Goal: Information Seeking & Learning: Stay updated

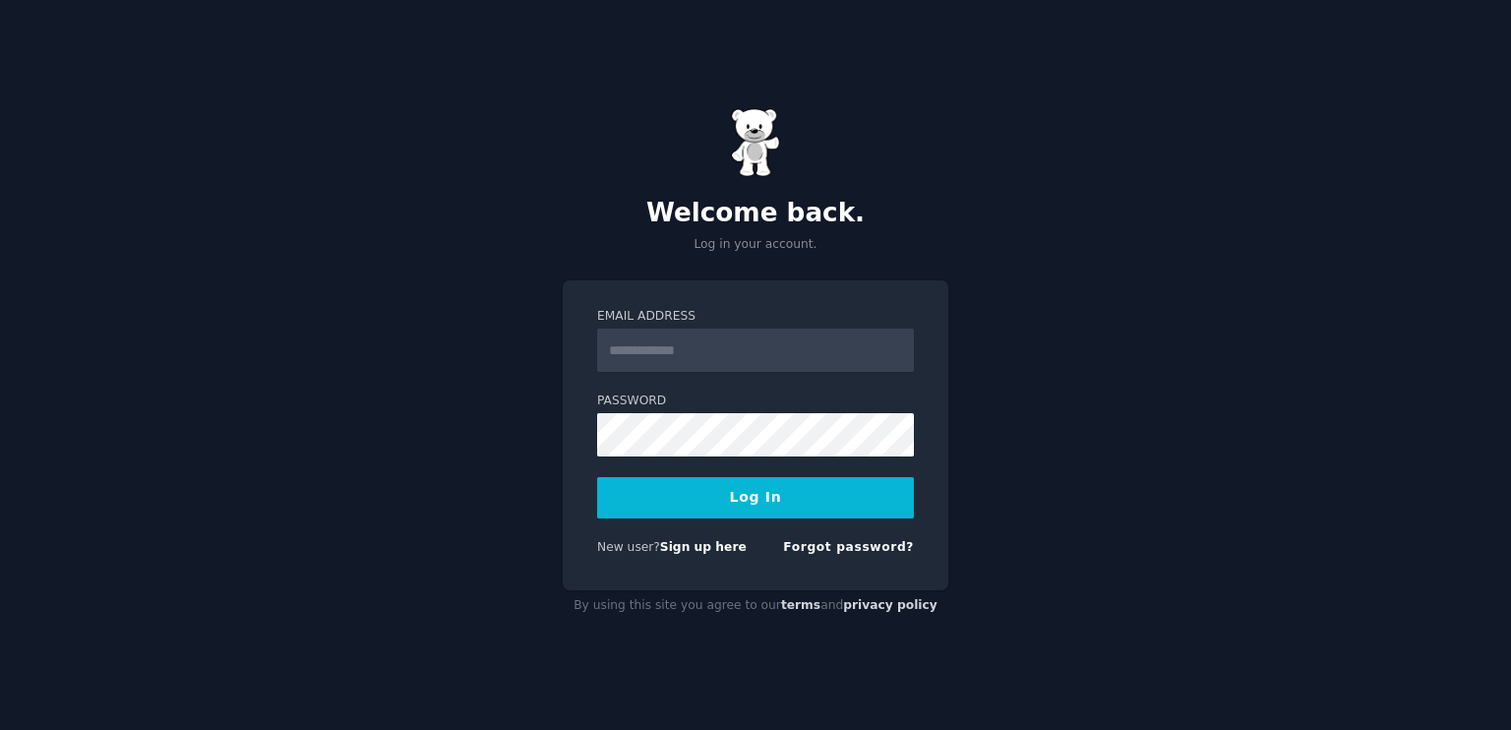
click at [678, 350] on input "Email Address" at bounding box center [755, 350] width 317 height 43
type input "**********"
click at [785, 484] on button "Log In" at bounding box center [755, 497] width 317 height 41
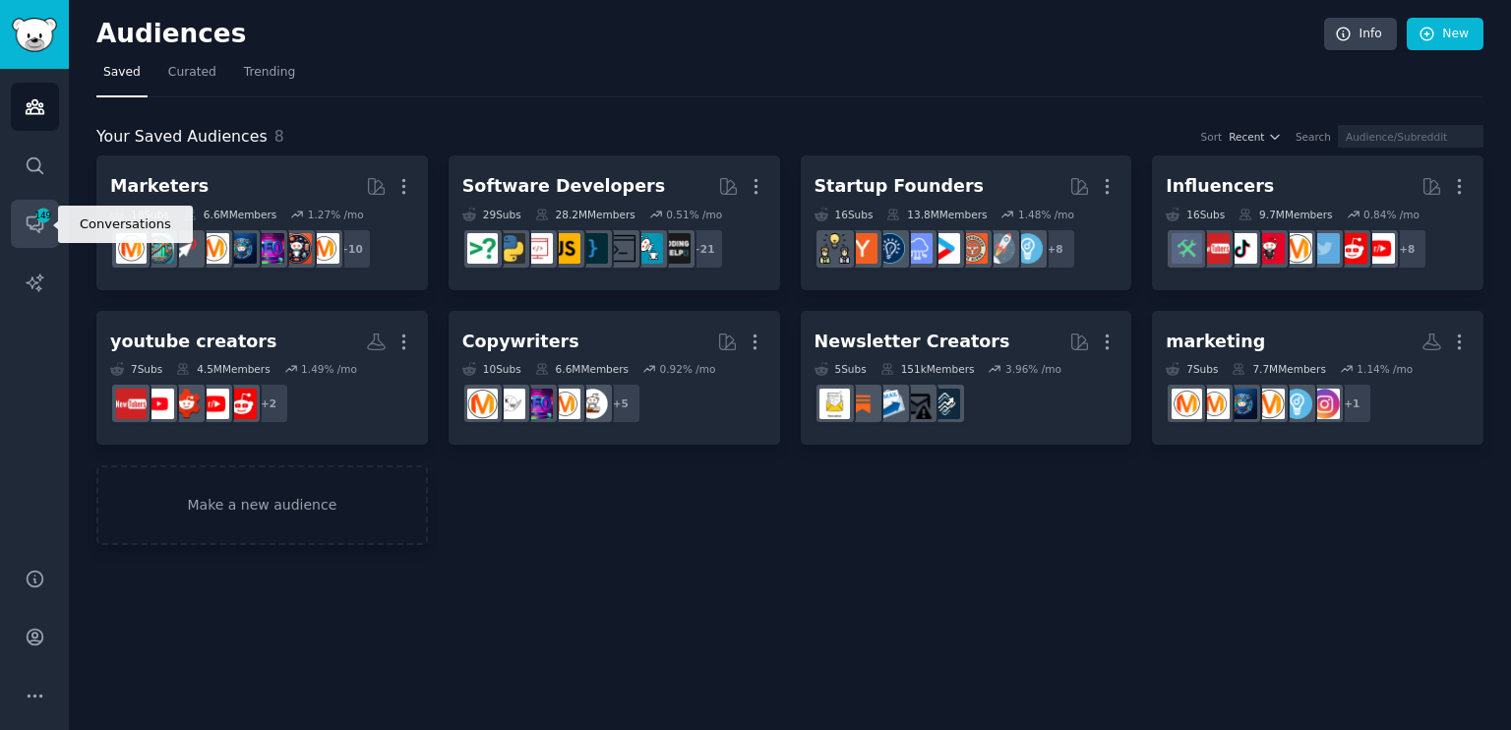
click at [37, 205] on link "Conversations 149" at bounding box center [35, 224] width 48 height 48
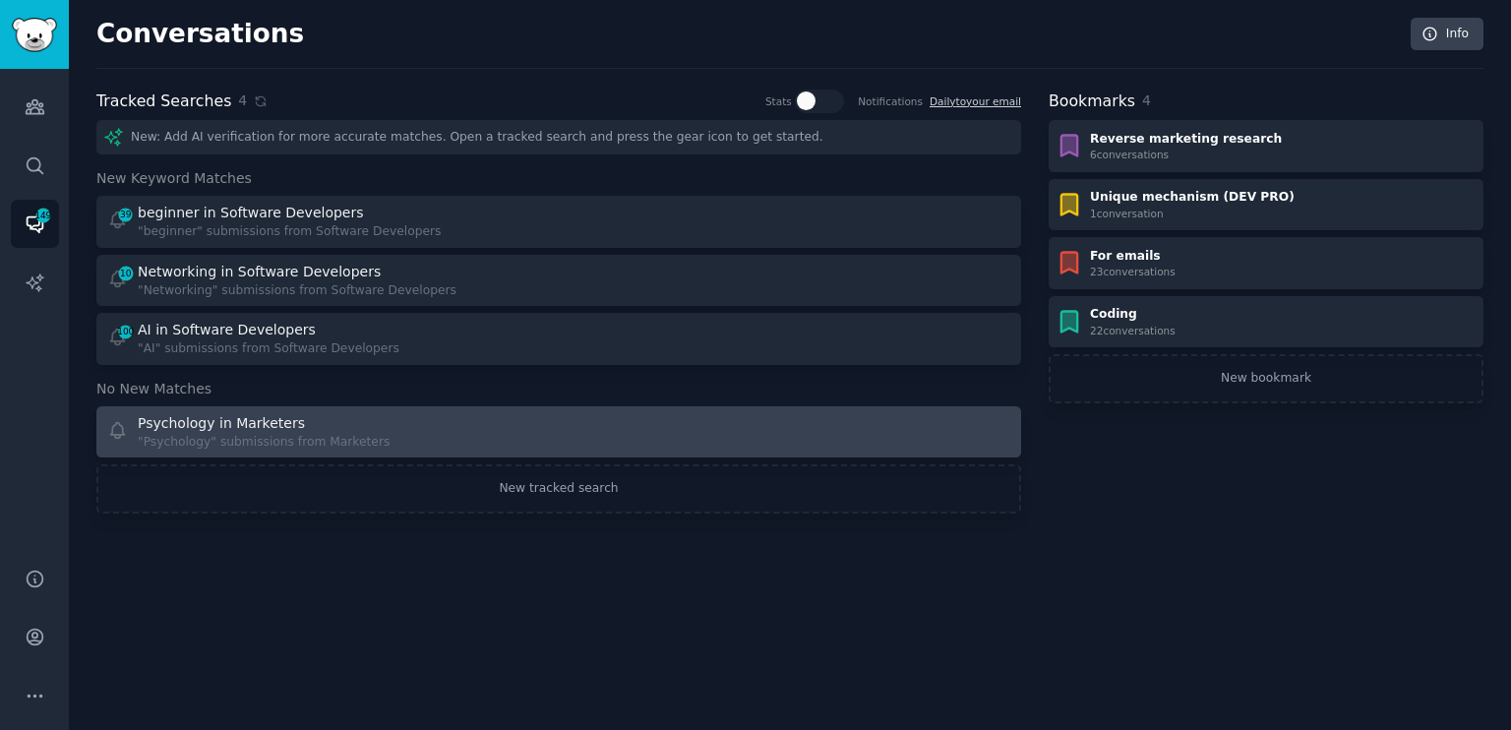
click at [366, 426] on div "Psychology in Marketers "Psychology" submissions from Marketers" at bounding box center [326, 432] width 439 height 38
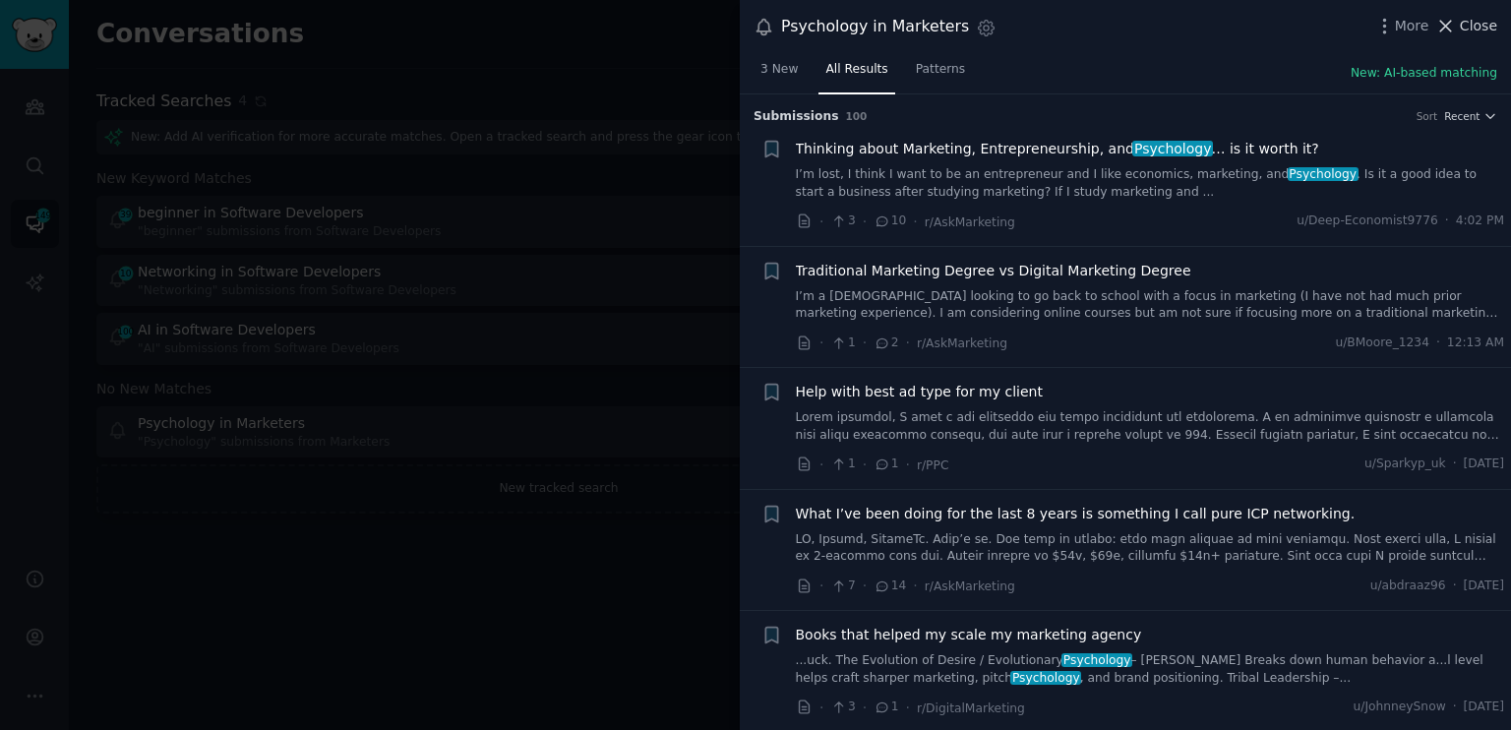
click at [1461, 23] on button "Close" at bounding box center [1466, 26] width 62 height 21
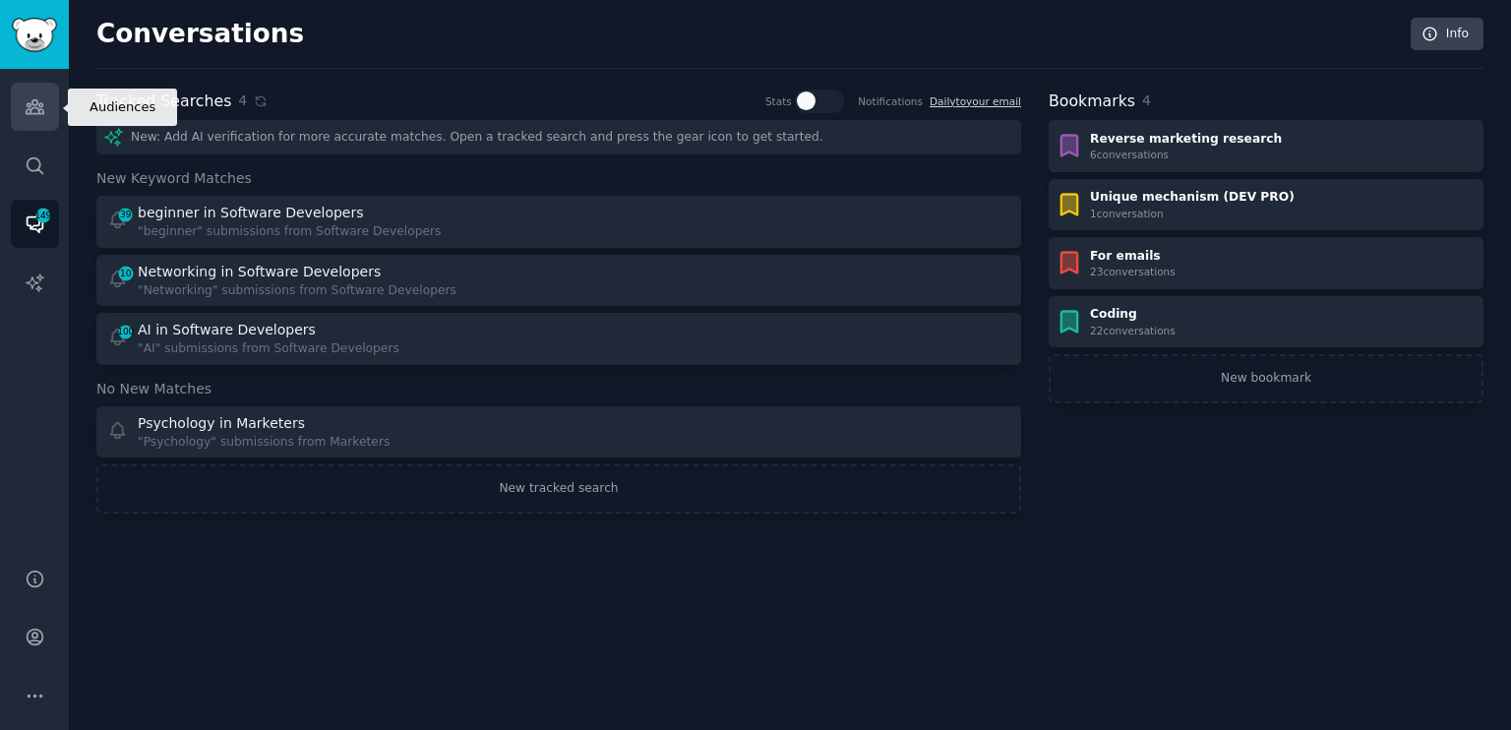
click at [35, 90] on link "Audiences" at bounding box center [35, 107] width 48 height 48
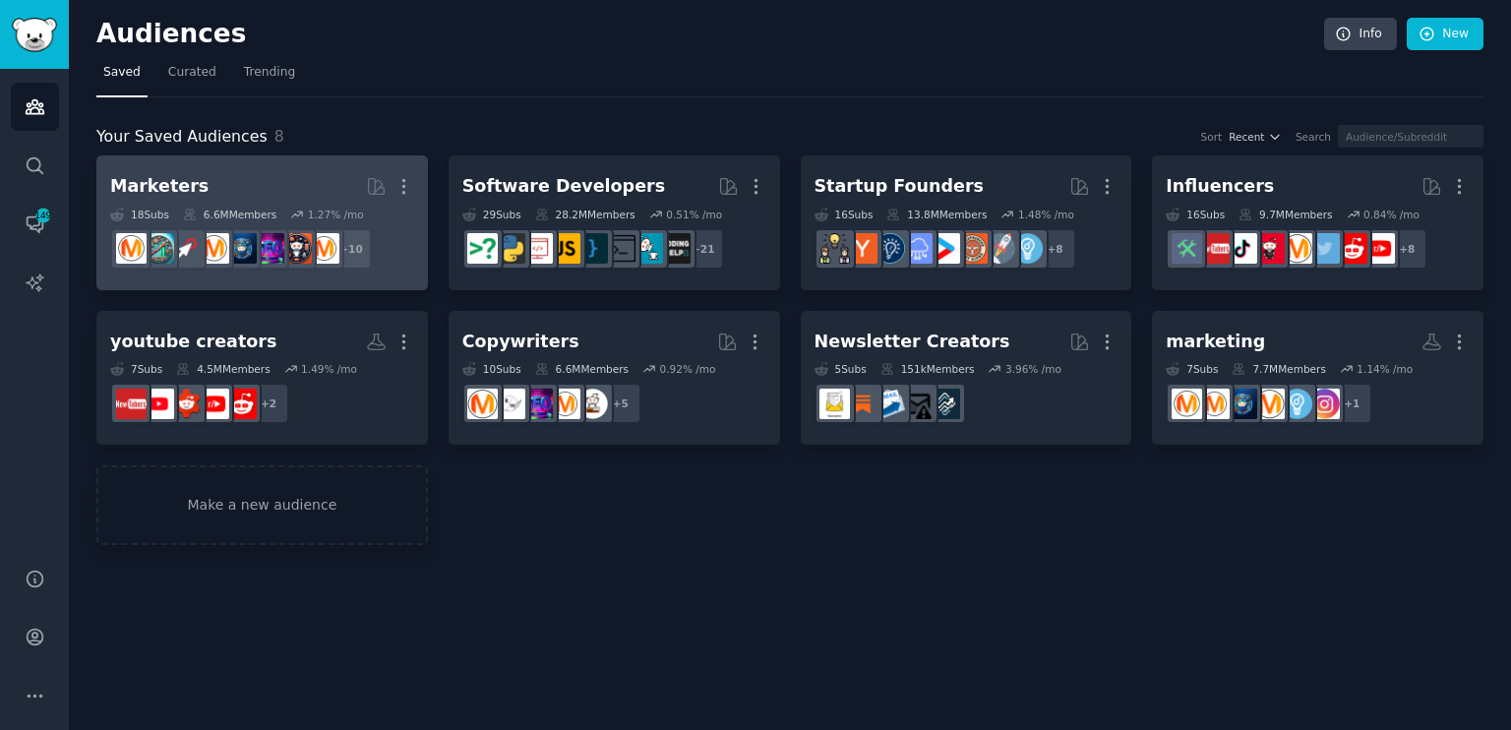
click at [291, 170] on h2 "Marketers More" at bounding box center [262, 186] width 304 height 34
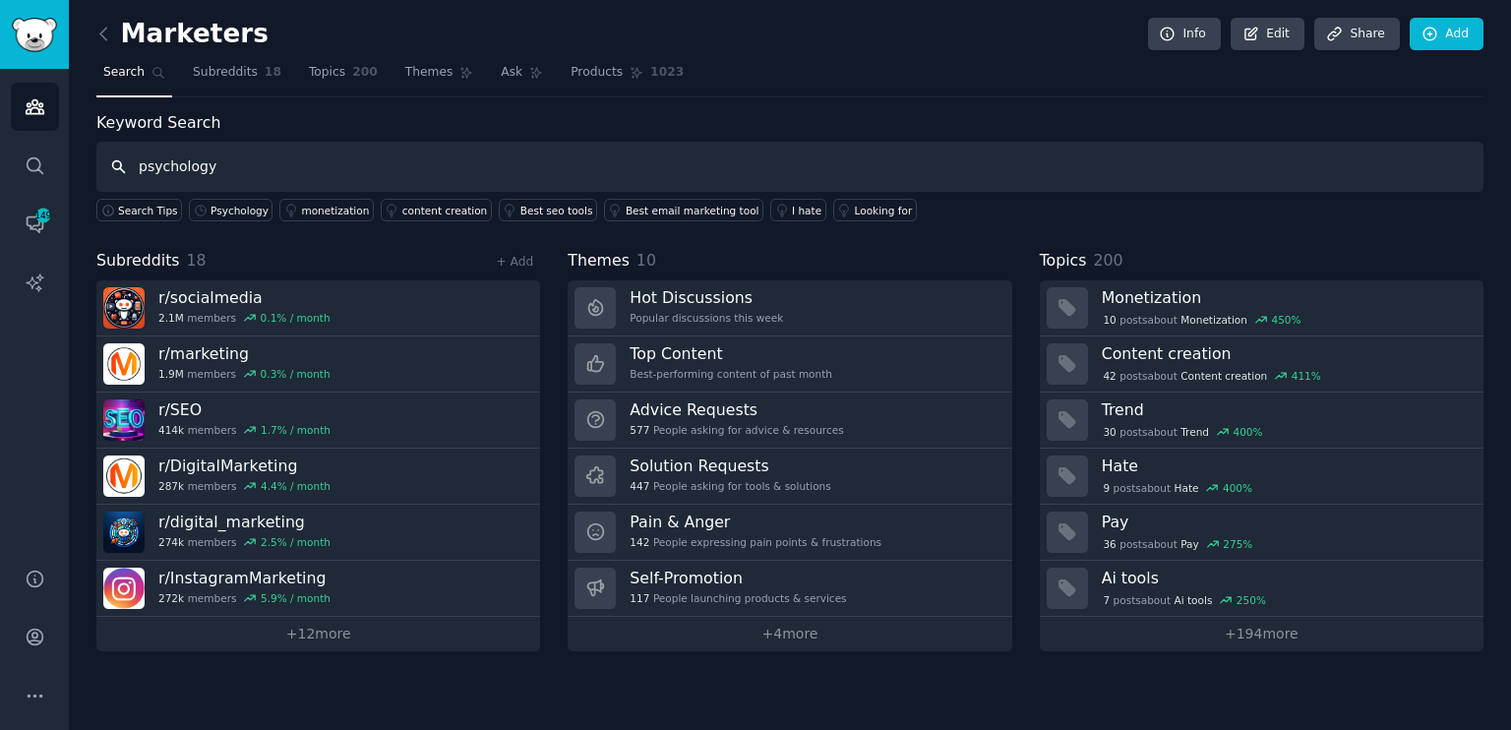
type input "psychology"
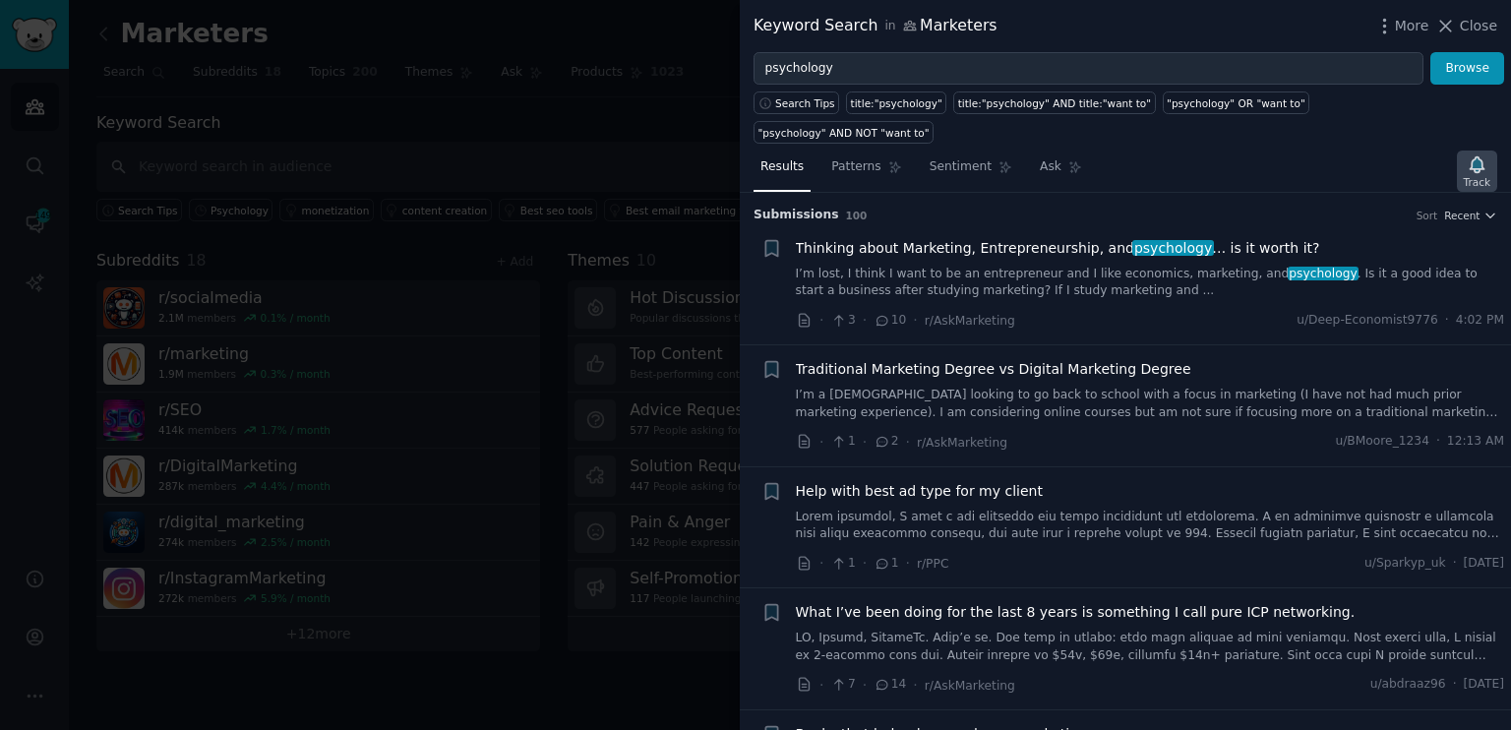
click at [1487, 154] on icon "button" at bounding box center [1477, 164] width 21 height 21
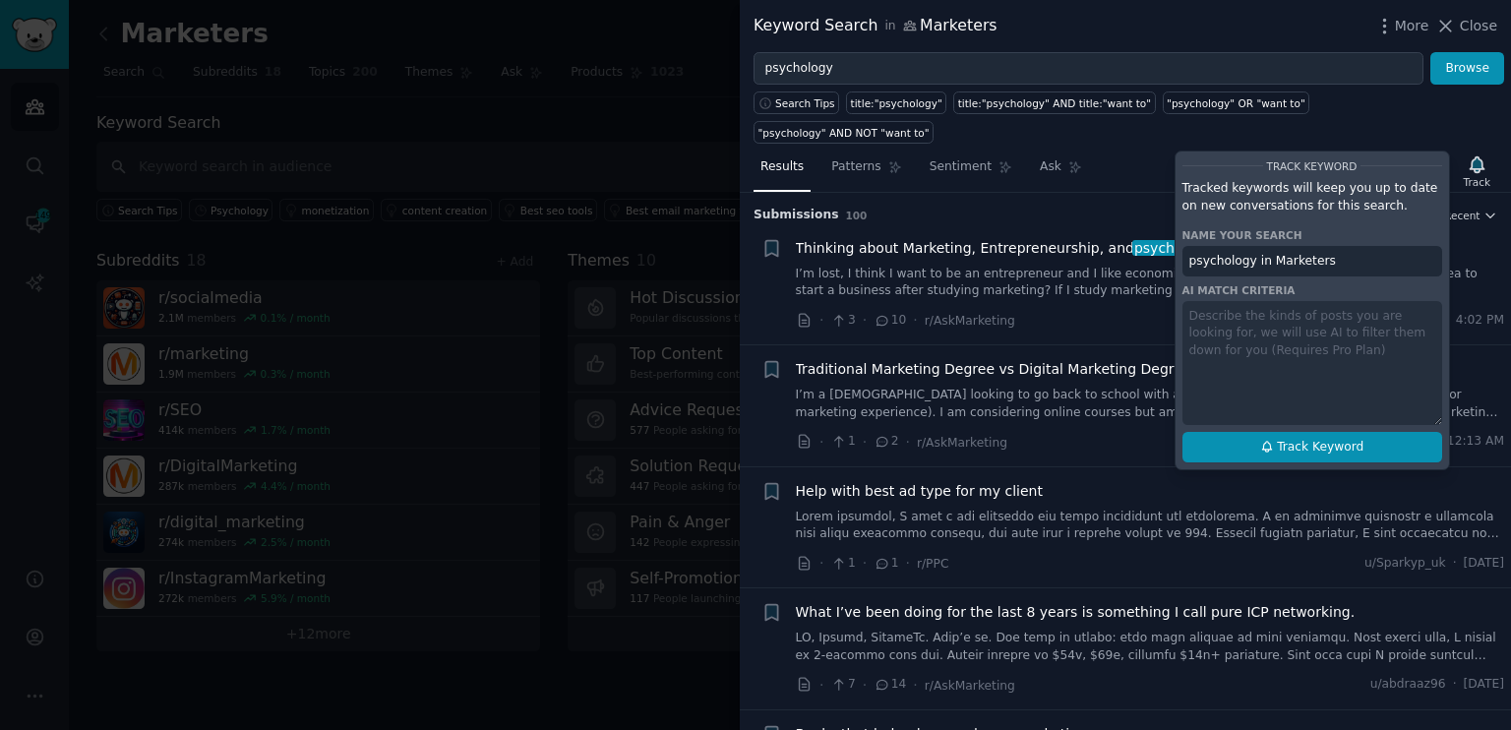
click at [1314, 439] on span "Track Keyword" at bounding box center [1320, 448] width 87 height 18
type input "psychology in Marketers"
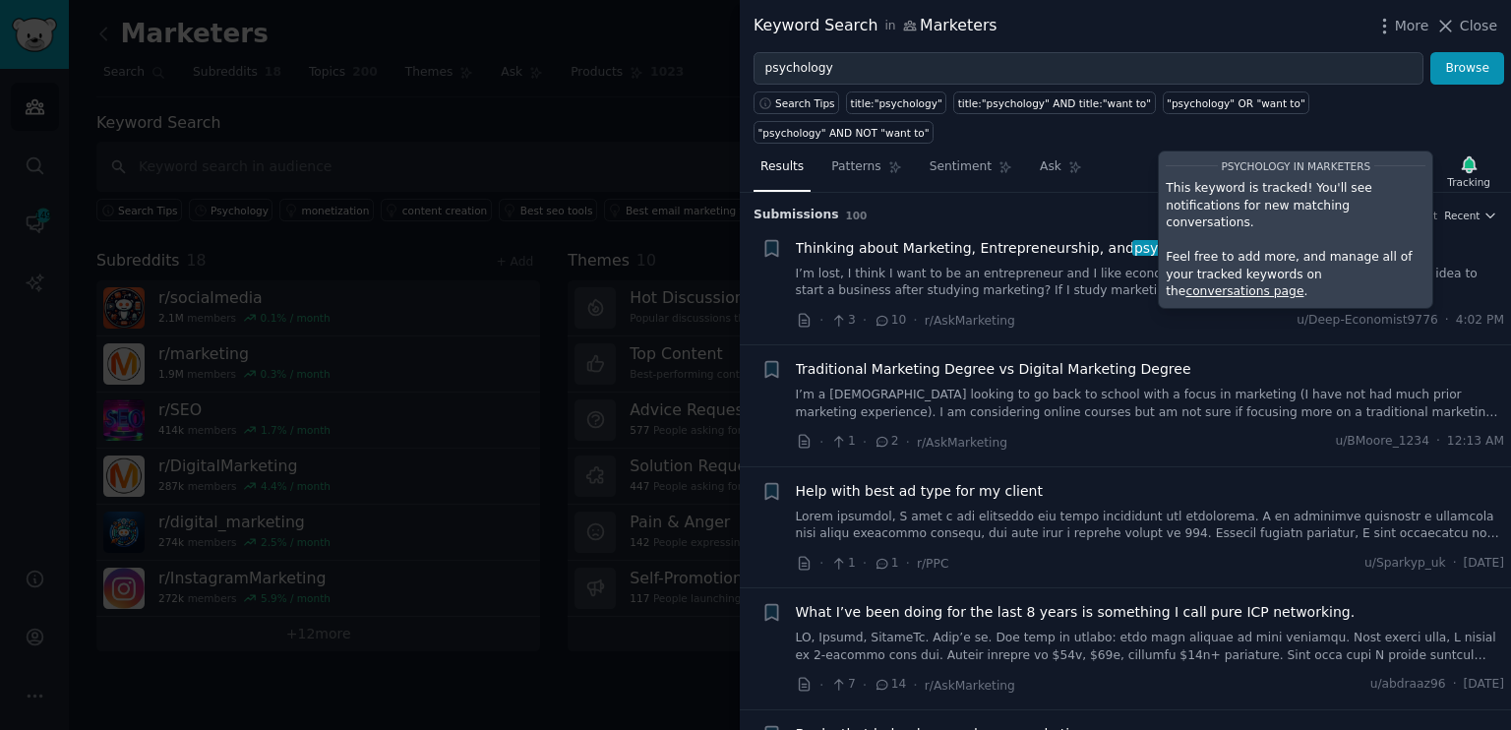
click at [342, 58] on div at bounding box center [755, 365] width 1511 height 730
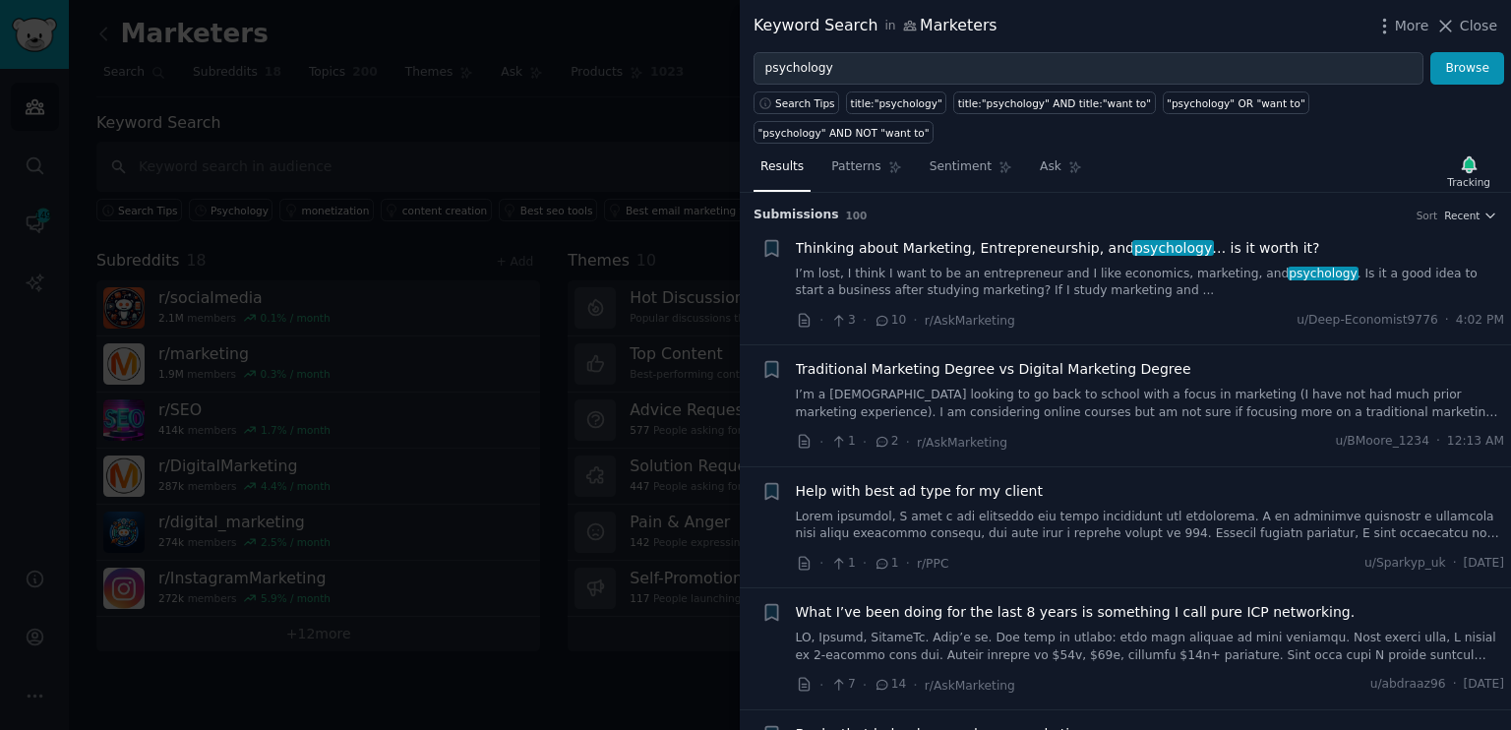
click at [342, 58] on div at bounding box center [755, 365] width 1511 height 730
click at [33, 225] on icon "Sidebar" at bounding box center [35, 225] width 16 height 16
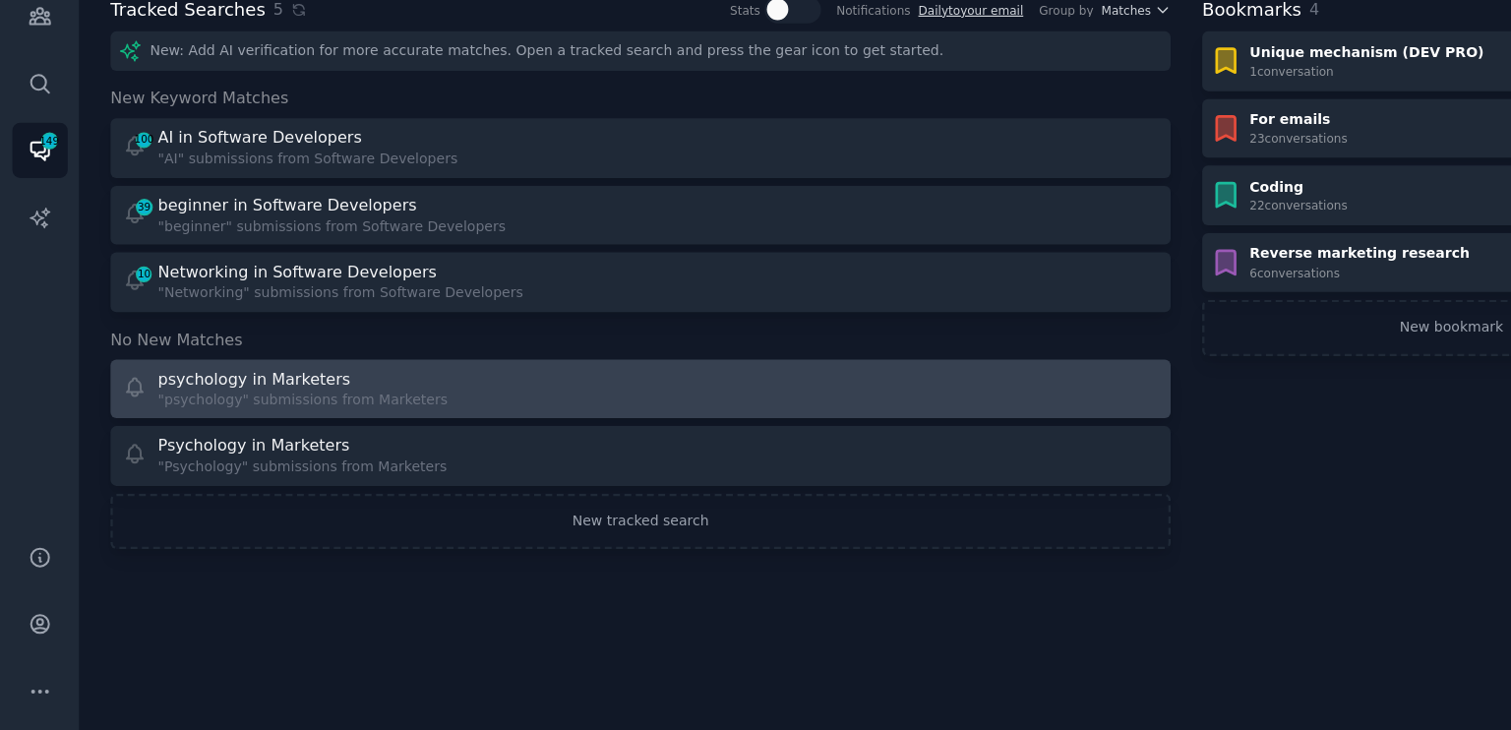
click at [324, 420] on div "psychology in Marketers" at bounding box center [264, 423] width 253 height 21
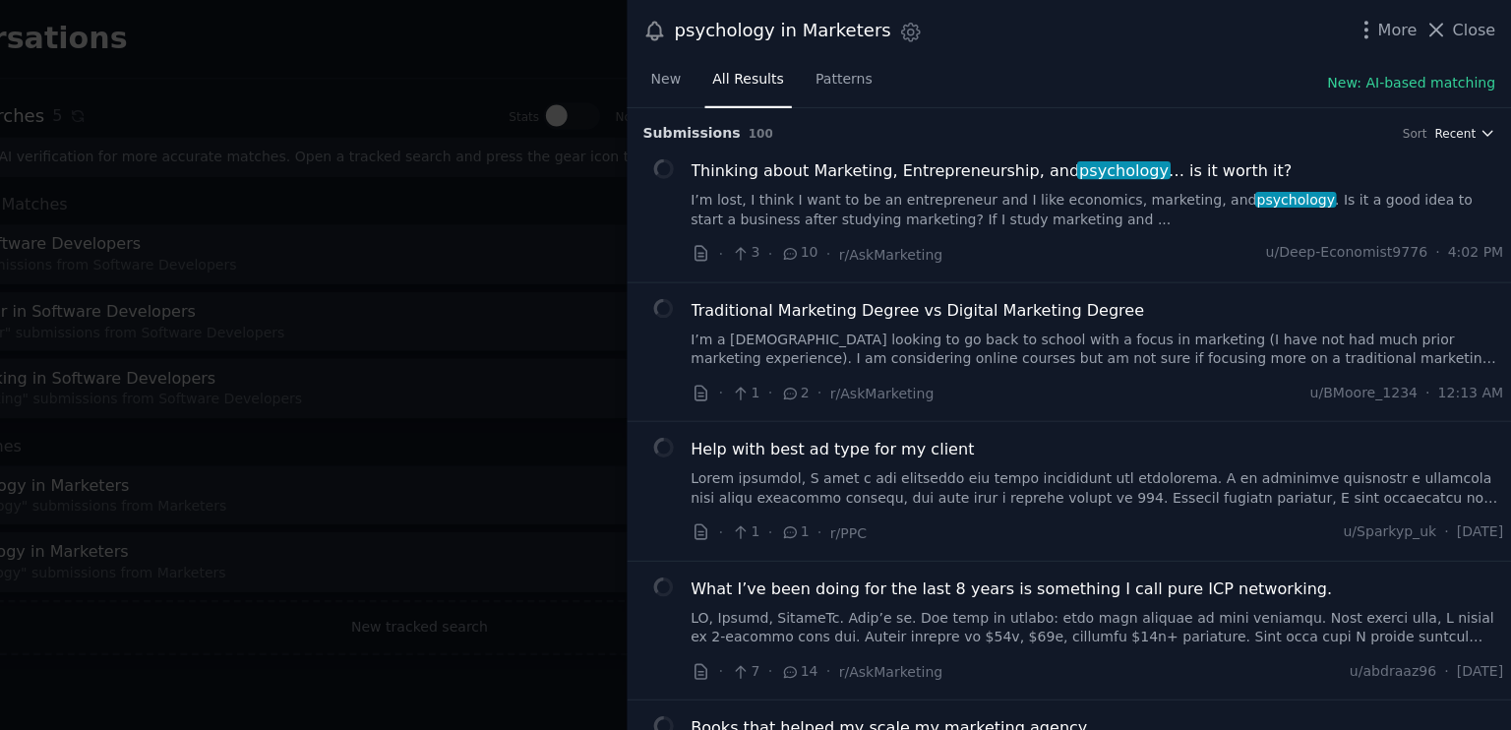
click at [1456, 113] on span "Recent" at bounding box center [1461, 116] width 35 height 14
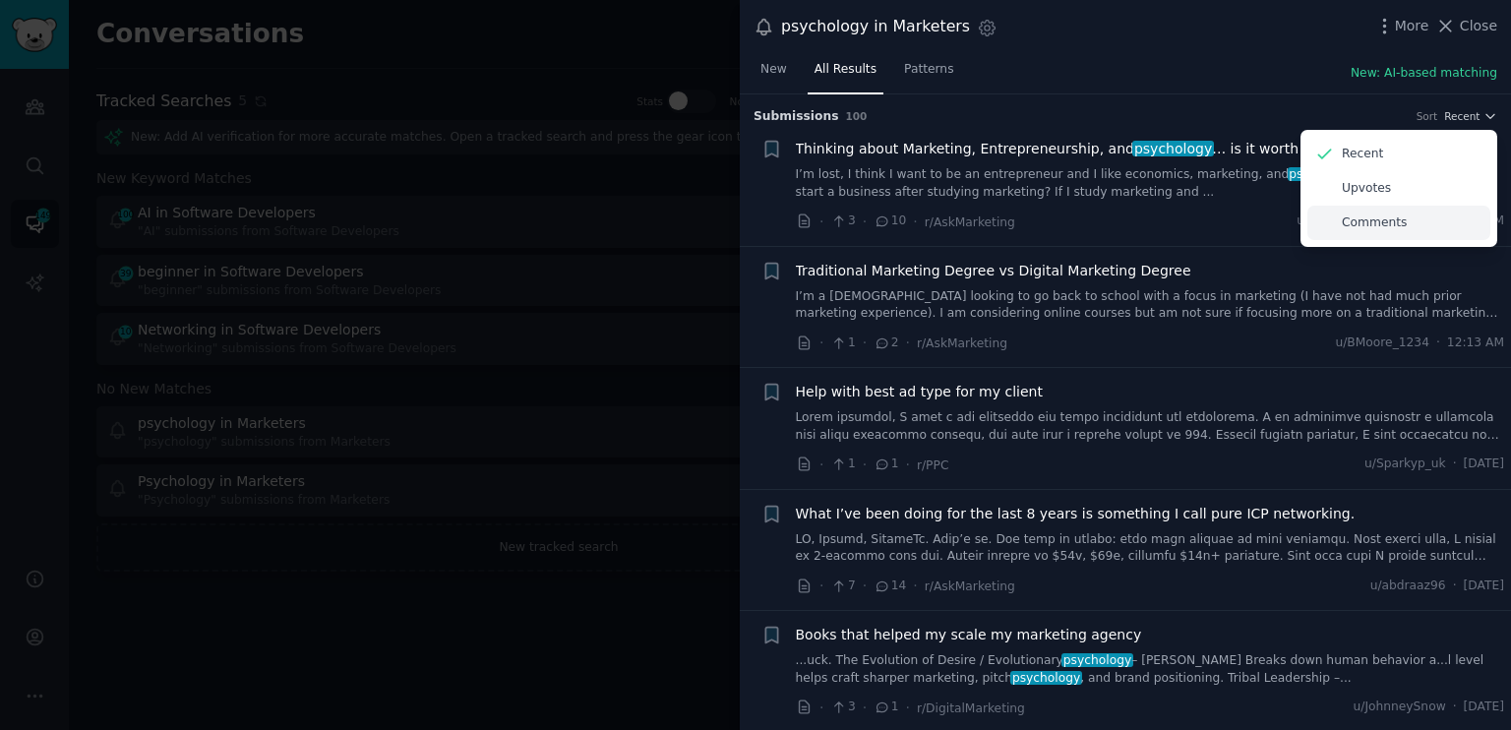
click at [1363, 223] on p "Comments" at bounding box center [1374, 223] width 65 height 18
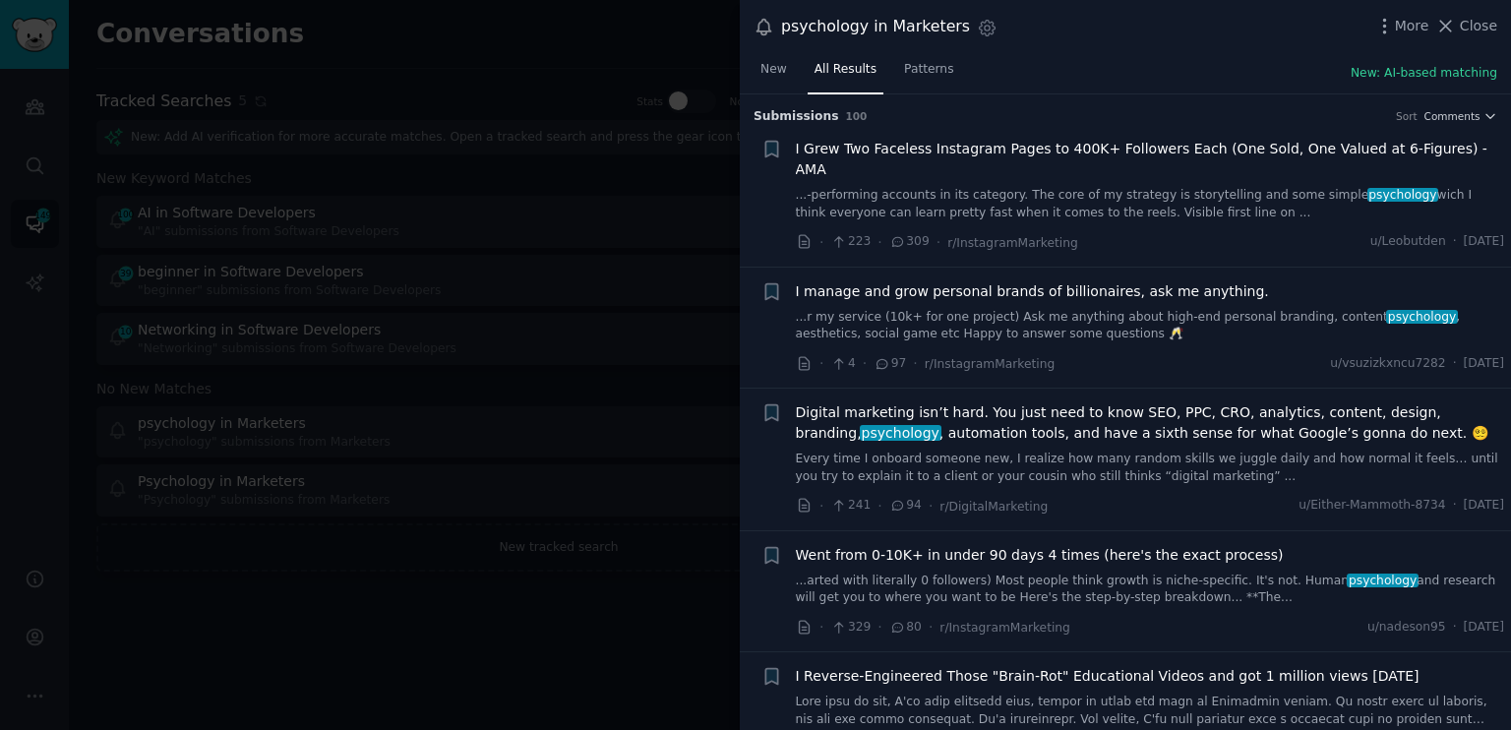
click at [706, 243] on div at bounding box center [755, 365] width 1511 height 730
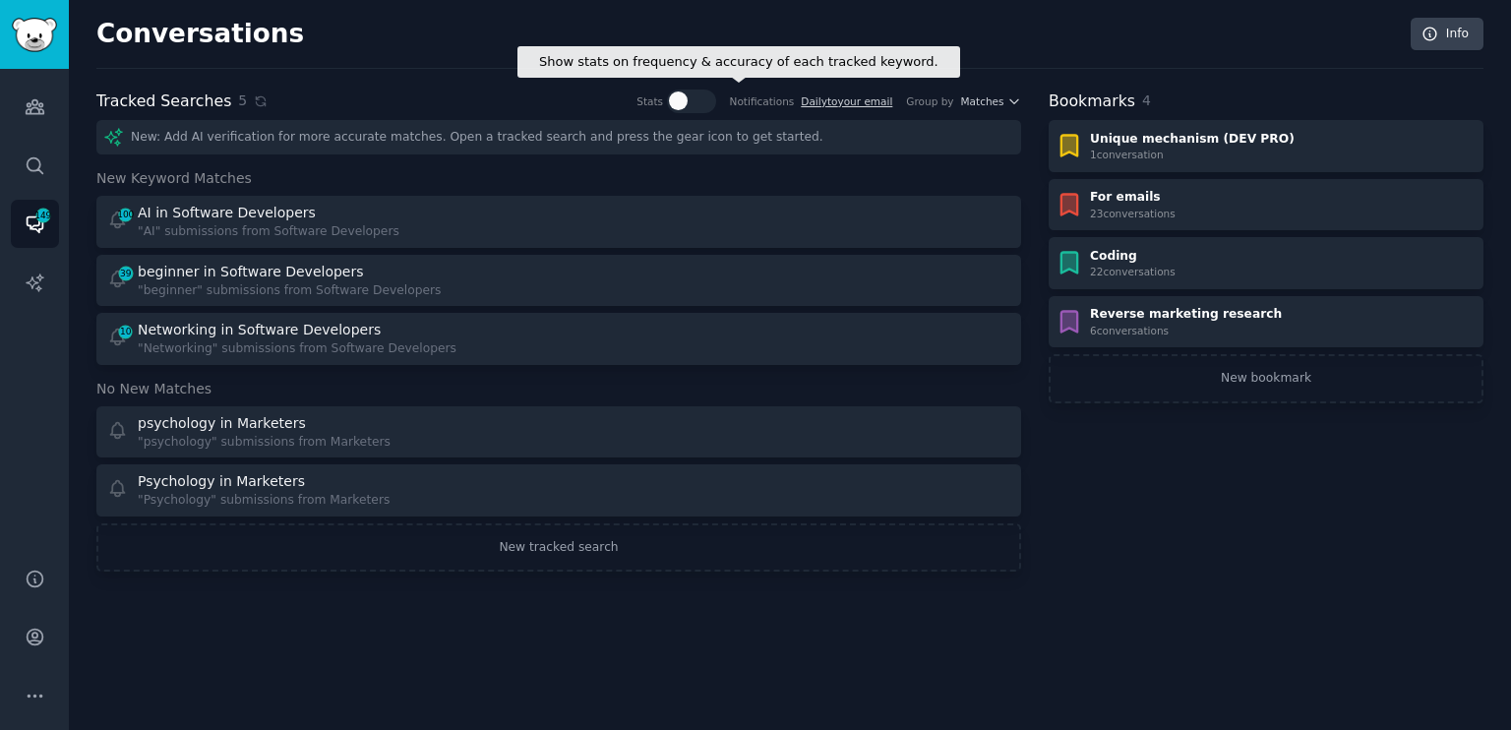
click at [690, 99] on icon at bounding box center [681, 100] width 18 height 18
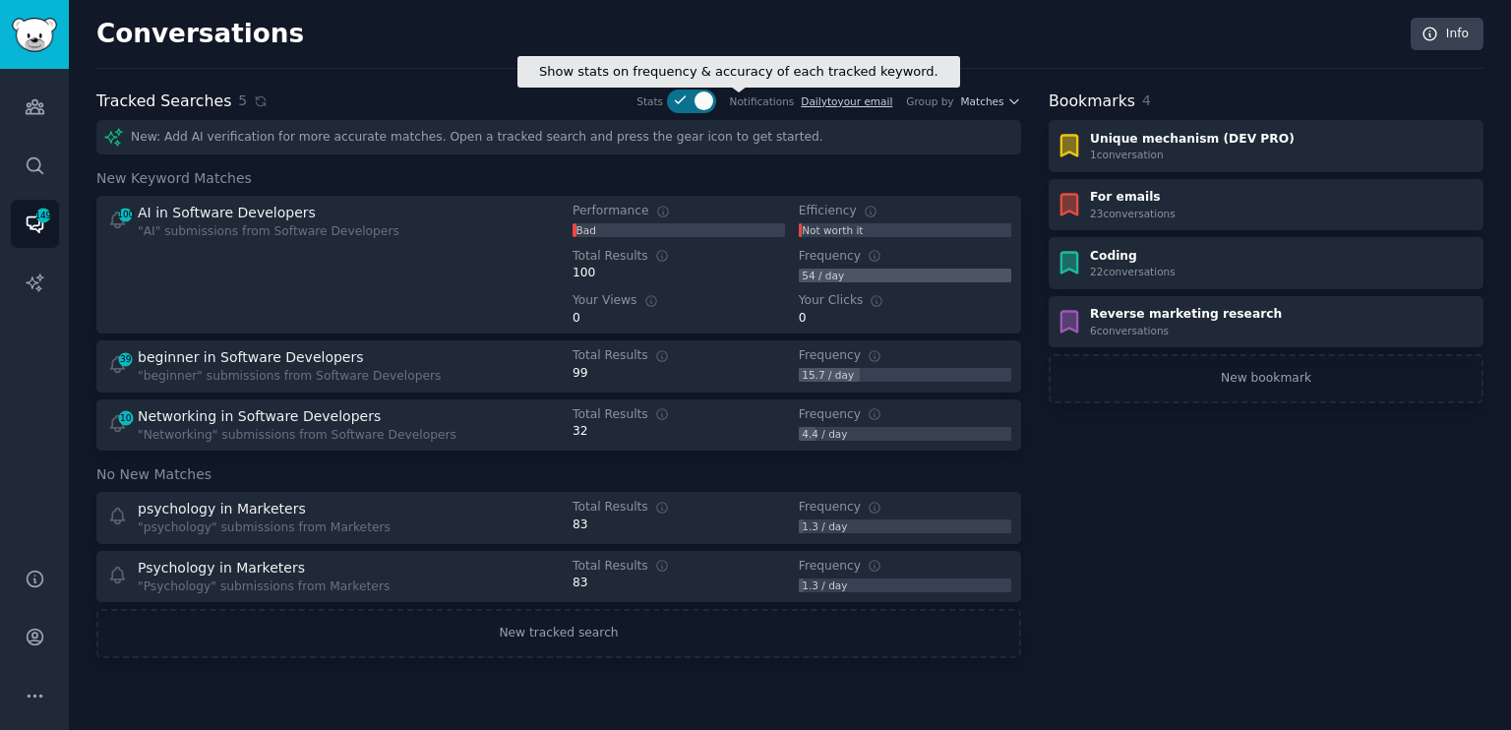
click at [690, 101] on icon at bounding box center [681, 100] width 18 height 18
checkbox input "false"
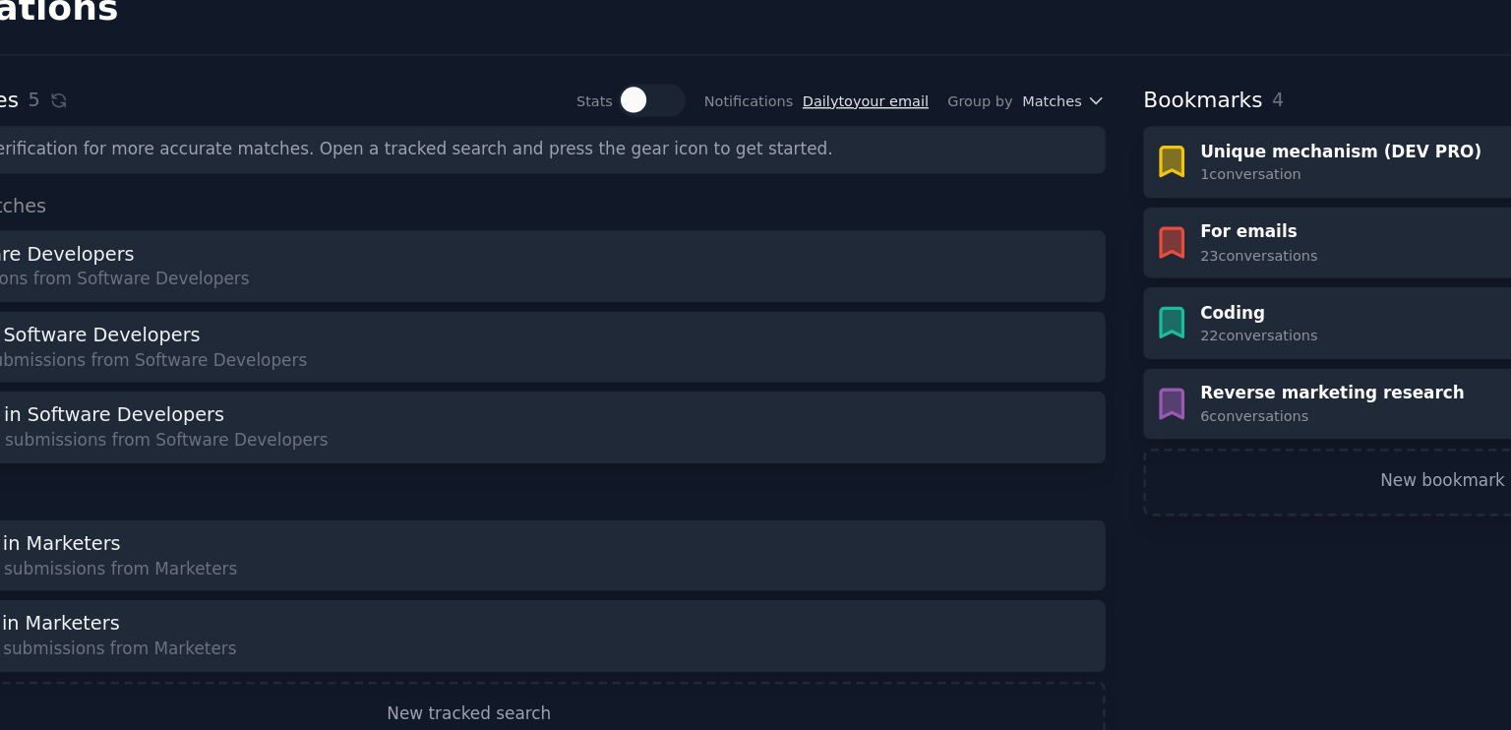
click at [867, 99] on link "Daily to your email" at bounding box center [846, 101] width 91 height 12
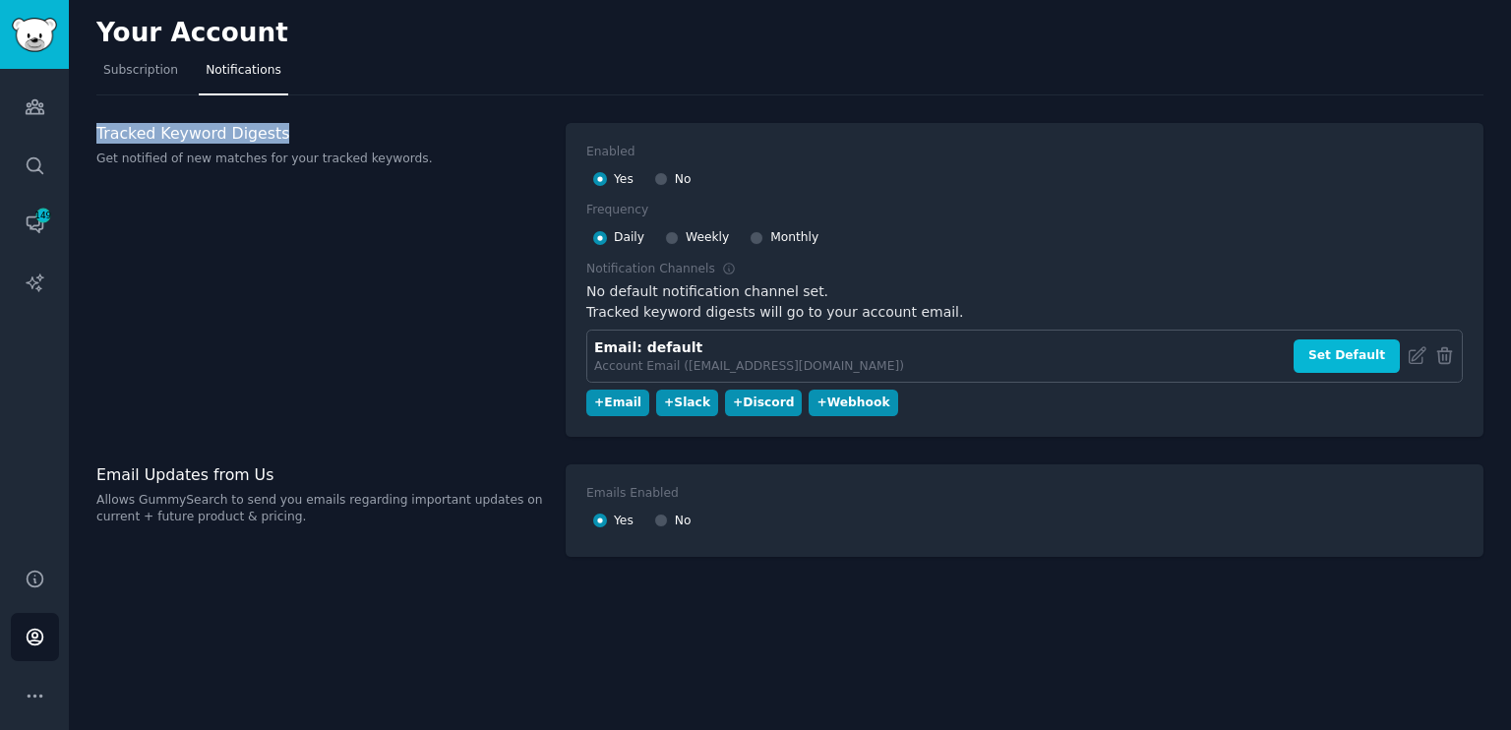
drag, startPoint x: 98, startPoint y: 136, endPoint x: 303, endPoint y: 134, distance: 204.6
click at [303, 134] on h3 "Tracked Keyword Digests" at bounding box center [320, 133] width 449 height 21
click at [30, 217] on icon "Sidebar" at bounding box center [35, 225] width 16 height 16
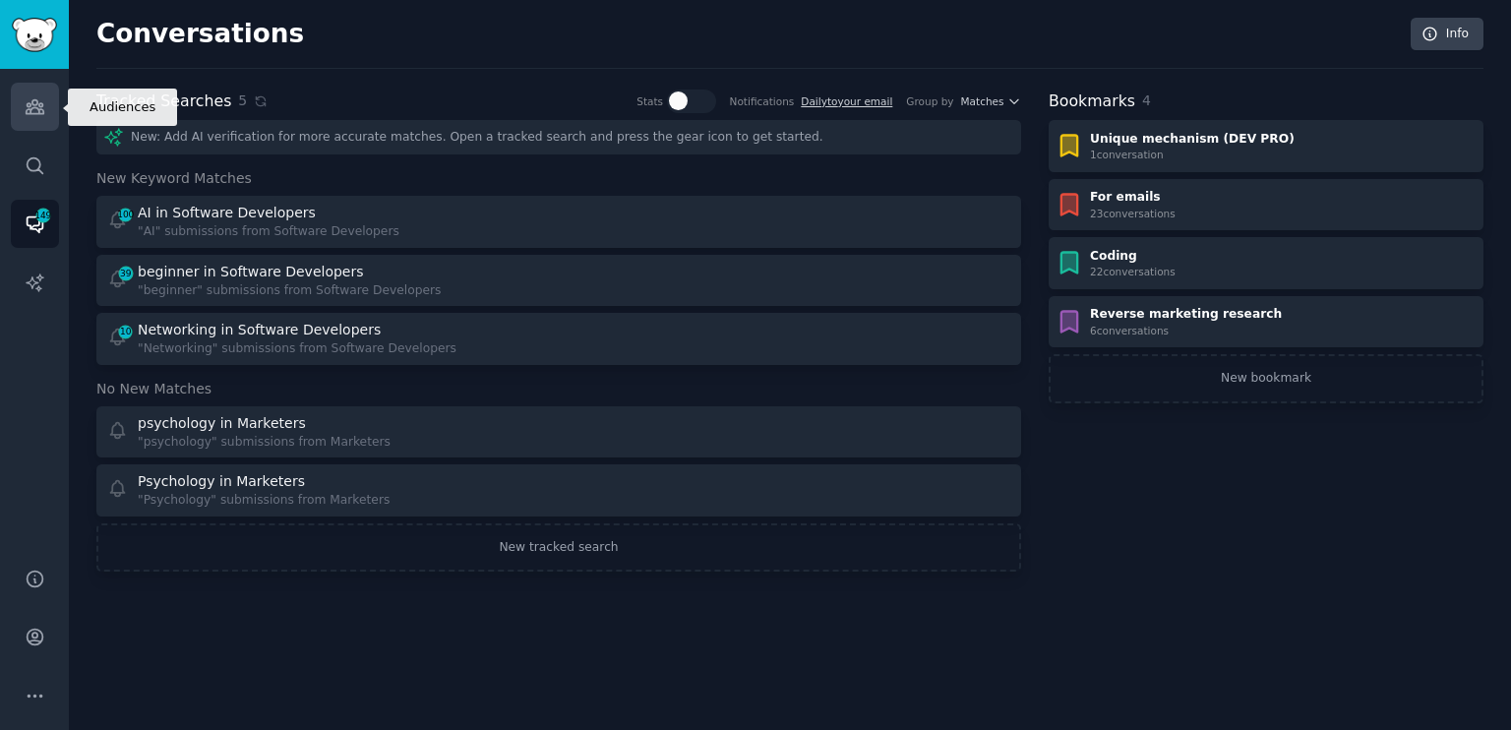
click at [34, 102] on icon "Sidebar" at bounding box center [35, 106] width 21 height 21
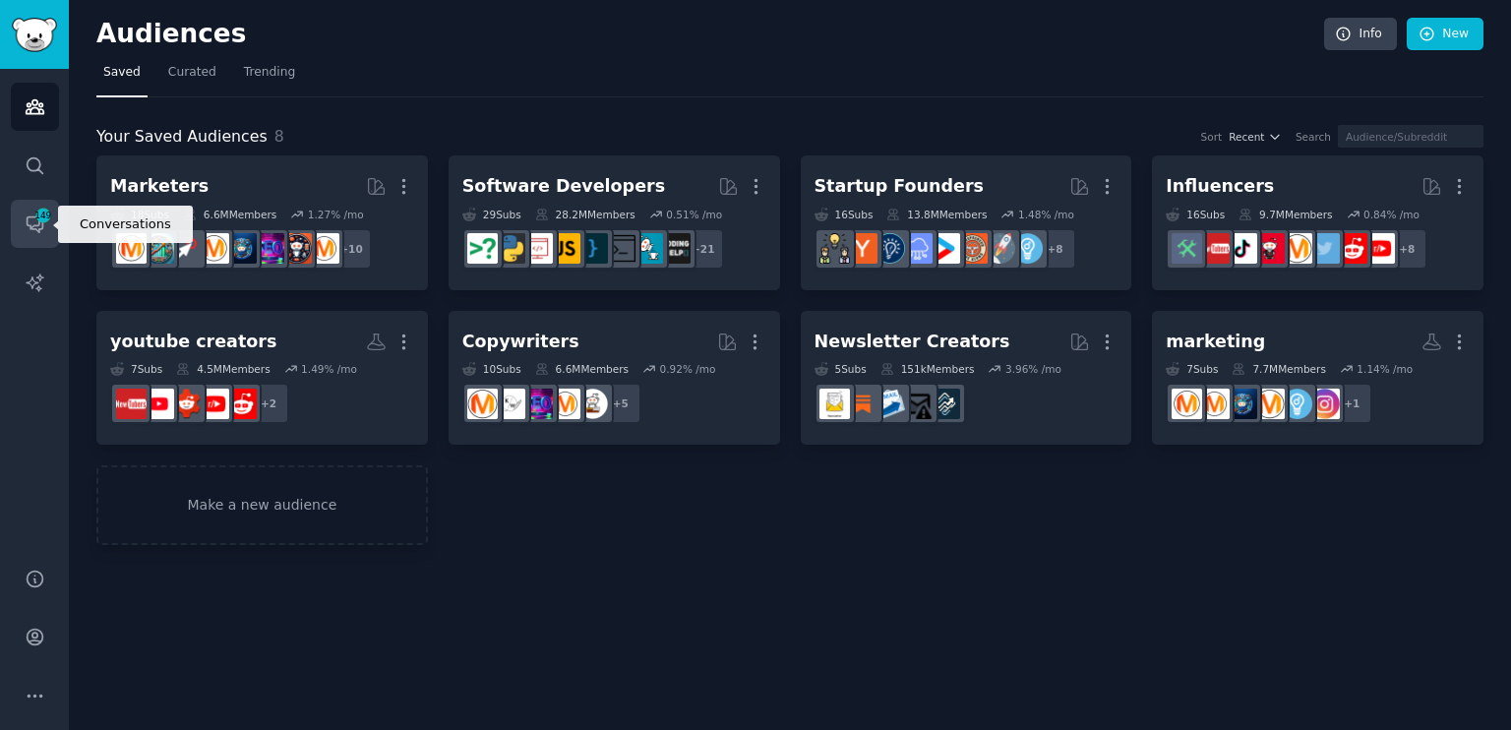
click at [25, 223] on icon "Sidebar" at bounding box center [35, 223] width 21 height 21
